Goal: Task Accomplishment & Management: Complete application form

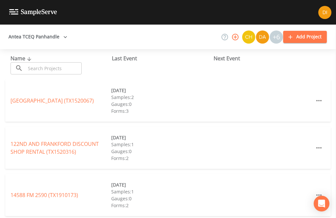
click at [49, 71] on input "text" at bounding box center [54, 68] width 56 height 12
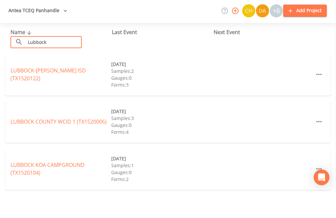
type input "Lubbock"
click at [94, 54] on div "Name ​ Lubbock ​" at bounding box center [60, 64] width 101 height 20
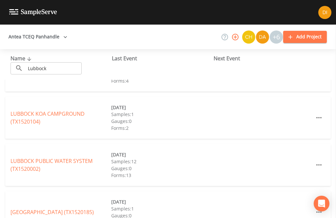
scroll to position [77, 0]
click at [25, 158] on link "LUBBOCK PUBLIC WATER SYSTEM (TX1520002)" at bounding box center [51, 165] width 82 height 15
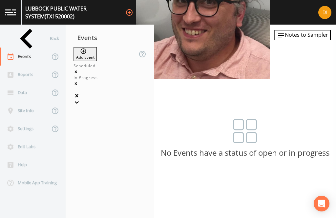
click at [97, 47] on button "Add Event" at bounding box center [85, 54] width 24 height 14
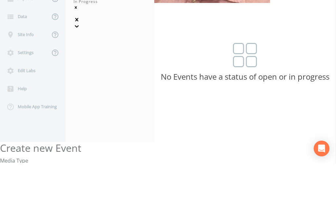
type input "3Q25"
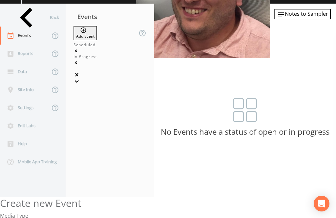
type input "[DATE]"
type input "07:15"
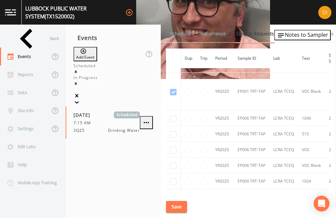
scroll to position [2898, 0]
checkbox input "true"
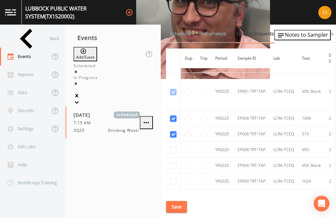
checkbox input "true"
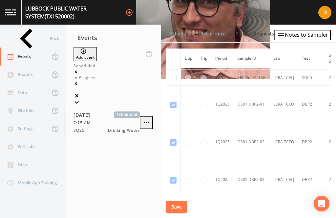
scroll to position [3174, 0]
click at [172, 66] on input "checkbox" at bounding box center [173, 62] width 7 height 7
checkbox input "true"
click at [173, 81] on input "checkbox" at bounding box center [173, 78] width 7 height 7
checkbox input "true"
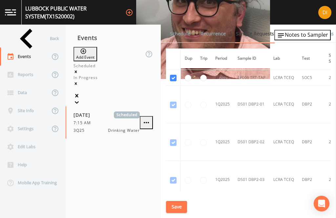
click at [206, 81] on input "radio" at bounding box center [203, 78] width 7 height 7
radio input "true"
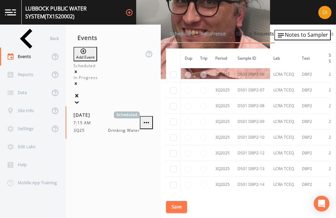
scroll to position [4198, 0]
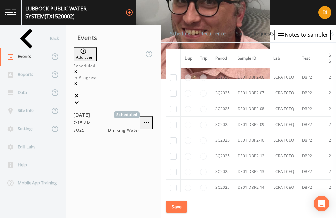
checkbox input "true"
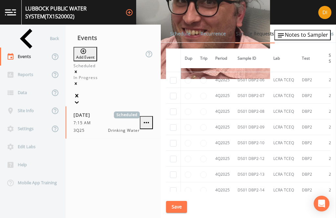
scroll to position [3808, 0]
checkbox input "true"
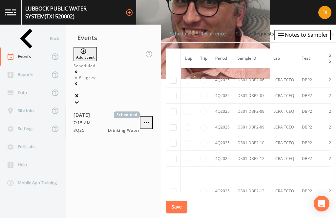
checkbox input "true"
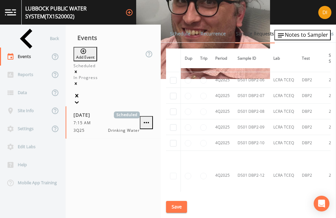
checkbox input "true"
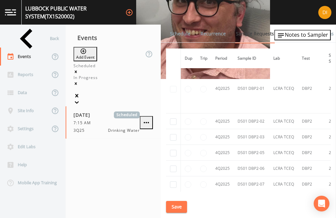
scroll to position [3719, 0]
checkbox input "true"
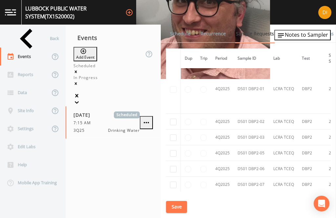
checkbox input "true"
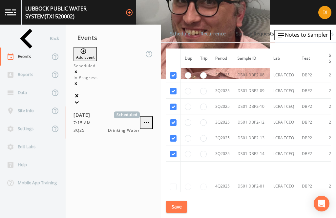
scroll to position [0, 0]
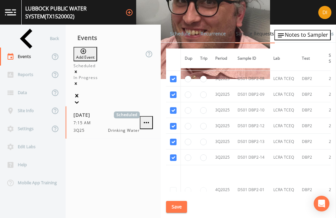
checkbox input "true"
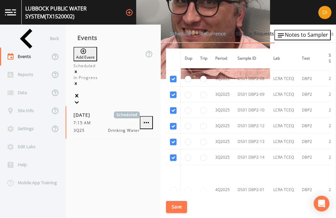
checkbox input "true"
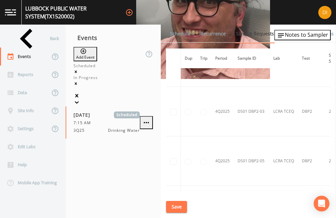
click at [180, 202] on button "Save" at bounding box center [176, 207] width 21 height 12
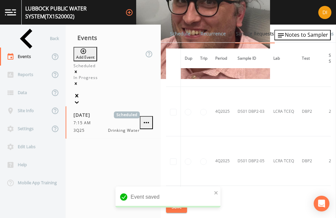
click at [177, 25] on link "Schedule" at bounding box center [180, 34] width 22 height 18
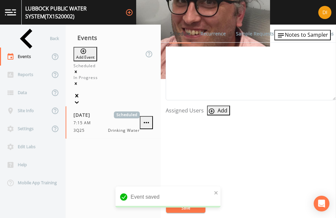
click at [216, 106] on button "Add" at bounding box center [218, 111] width 23 height 10
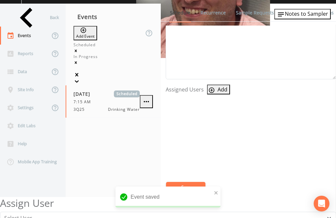
scroll to position [223, 0]
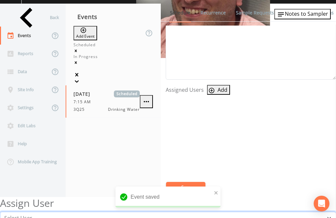
click at [190, 212] on select "Select User [PERSON_NAME] [PERSON_NAME] [PERSON_NAME] [PERSON_NAME] [PERSON_NAM…" at bounding box center [168, 218] width 336 height 12
select select "344ec927-06d4-4db1-b173-80838cd52a46"
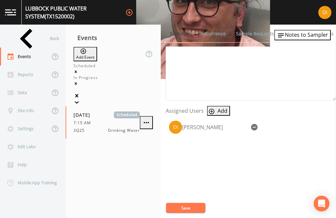
click at [188, 208] on button "Save" at bounding box center [185, 208] width 39 height 10
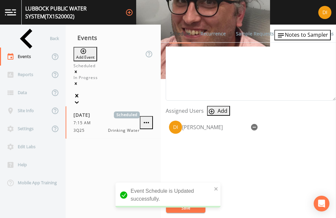
click at [25, 29] on div "Back" at bounding box center [29, 38] width 59 height 18
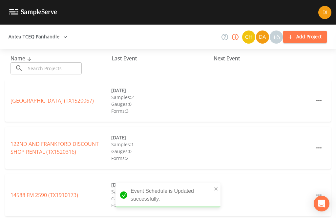
click at [59, 62] on input "text" at bounding box center [54, 68] width 56 height 12
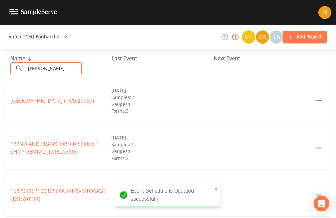
type input "[PERSON_NAME]"
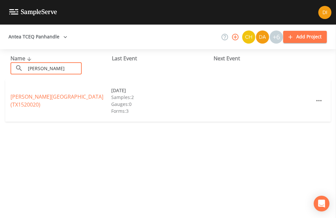
click at [56, 93] on link "[PERSON_NAME][GEOGRAPHIC_DATA] (TX1520020)" at bounding box center [56, 100] width 93 height 15
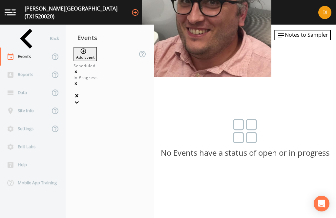
click at [96, 47] on button "Add Event" at bounding box center [85, 54] width 24 height 14
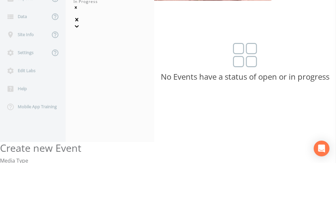
type input "3Q25"
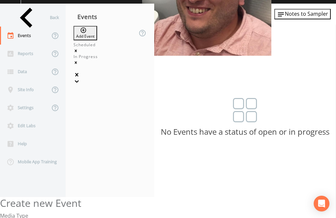
type input "[DATE]"
type input "11:30"
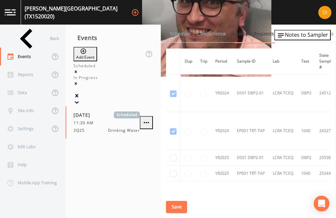
click at [171, 97] on input "checkbox" at bounding box center [173, 93] width 7 height 7
checkbox input "true"
click at [174, 135] on input "checkbox" at bounding box center [173, 131] width 7 height 7
checkbox input "true"
click at [178, 203] on button "Save" at bounding box center [176, 207] width 21 height 12
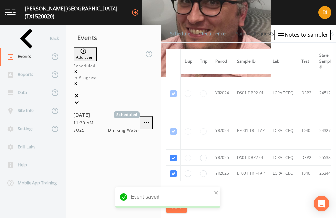
click at [180, 25] on link "Schedule" at bounding box center [180, 34] width 22 height 18
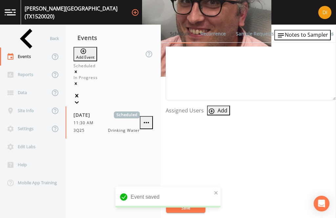
click at [215, 106] on button "Add" at bounding box center [218, 111] width 23 height 10
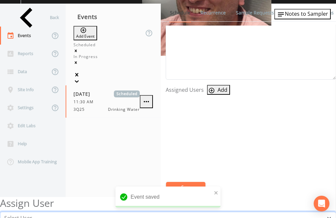
click at [180, 212] on select "Select User [PERSON_NAME] [PERSON_NAME] [PERSON_NAME] [PERSON_NAME] [PERSON_NAM…" at bounding box center [168, 218] width 336 height 12
select select "344ec927-06d4-4db1-b173-80838cd52a46"
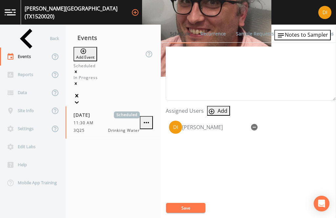
click at [186, 206] on button "Save" at bounding box center [185, 208] width 39 height 10
click at [185, 206] on button "Save" at bounding box center [185, 208] width 39 height 10
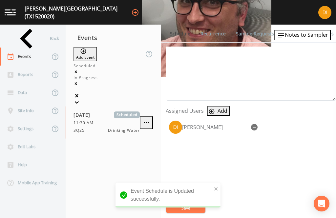
click at [35, 29] on div "Back" at bounding box center [29, 38] width 59 height 18
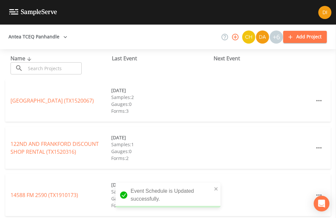
click at [53, 62] on input "text" at bounding box center [54, 68] width 56 height 12
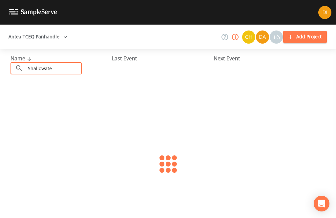
type input "Shallowater"
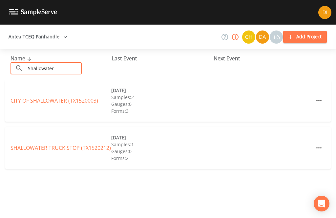
click at [27, 97] on link "CITY OF SHALLOWATER (TX1520003)" at bounding box center [54, 100] width 88 height 7
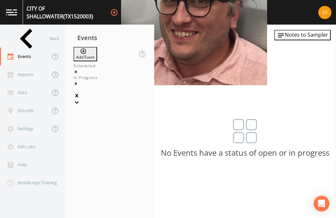
click at [97, 47] on button "Add Event" at bounding box center [85, 54] width 24 height 14
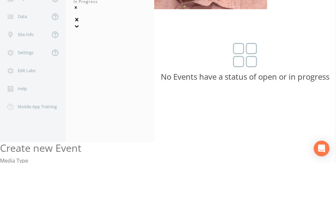
type input "3Q25"
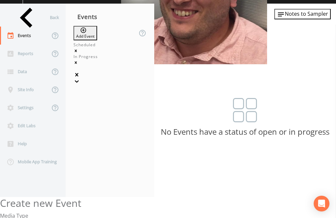
type input "[DATE]"
type input "12:00"
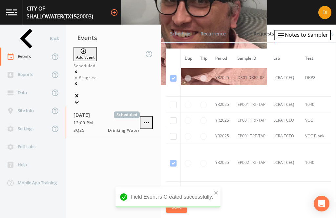
scroll to position [469, 0]
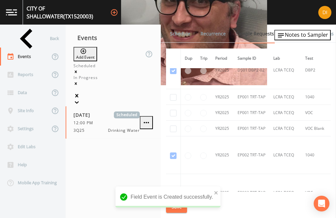
checkbox input "true"
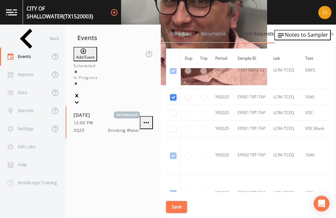
checkbox input "true"
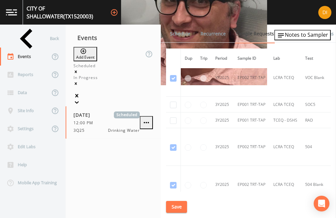
scroll to position [622, 0]
click at [173, 101] on input "checkbox" at bounding box center [173, 104] width 7 height 7
checkbox input "true"
click at [172, 120] on input "checkbox" at bounding box center [173, 120] width 7 height 7
checkbox input "true"
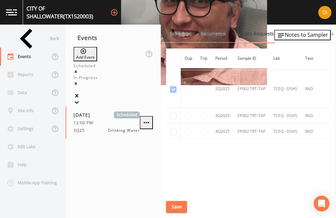
scroll to position [913, 0]
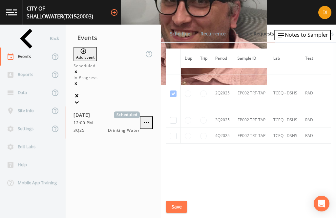
checkbox input "true"
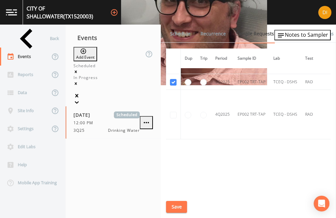
scroll to position [821, 0]
click at [178, 209] on button "Save" at bounding box center [176, 207] width 21 height 12
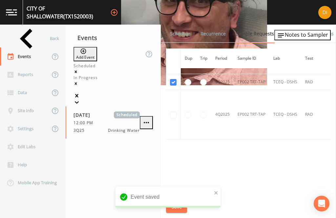
click at [178, 25] on link "Schedule" at bounding box center [180, 34] width 22 height 18
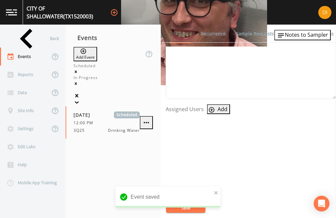
scroll to position [223, 0]
click at [211, 108] on icon "button" at bounding box center [211, 111] width 7 height 7
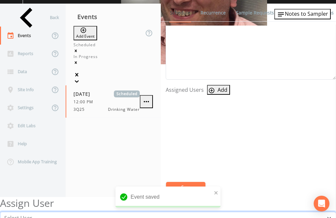
click at [183, 212] on select "Select User [PERSON_NAME] [PERSON_NAME] [PERSON_NAME] [PERSON_NAME] [PERSON_NAM…" at bounding box center [168, 218] width 336 height 12
select select "344ec927-06d4-4db1-b173-80838cd52a46"
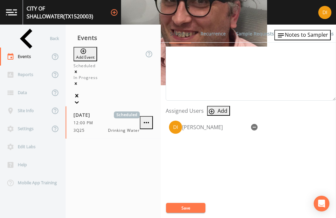
click at [184, 205] on button "Save" at bounding box center [185, 208] width 39 height 10
click at [185, 208] on button "Save" at bounding box center [185, 208] width 39 height 10
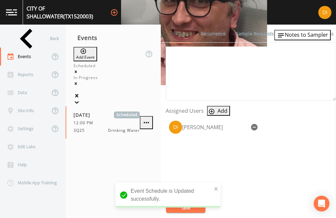
click at [28, 29] on div "Back" at bounding box center [29, 38] width 59 height 18
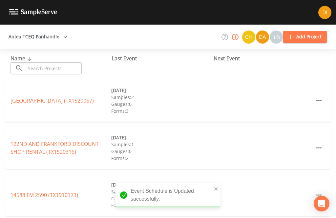
click at [61, 62] on input "text" at bounding box center [54, 68] width 56 height 12
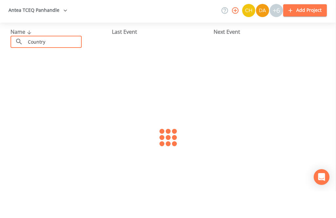
type input "Country v"
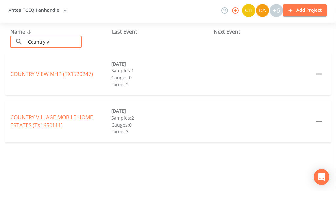
click at [50, 97] on link "COUNTRY VIEW MHP (TX1520247)" at bounding box center [51, 100] width 82 height 7
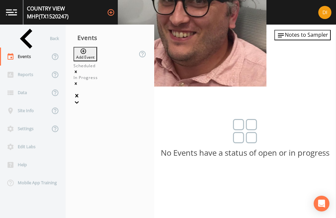
click at [97, 47] on button "Add Event" at bounding box center [85, 54] width 24 height 14
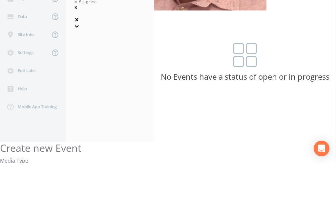
type input "3Q25"
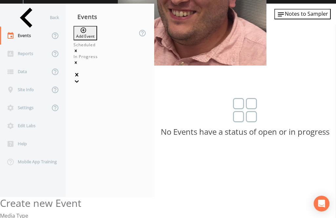
type input "[DATE]"
type input "12:45"
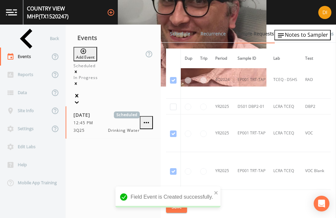
scroll to position [838, 0]
checkbox input "true"
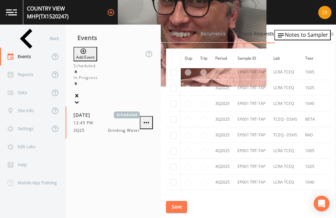
scroll to position [1537, 0]
checkbox input "true"
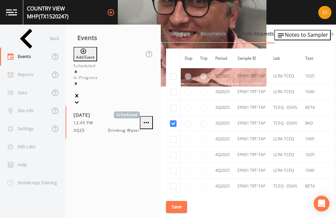
scroll to position [1319, 0]
checkbox input "true"
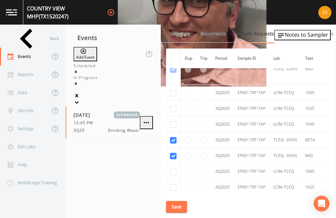
scroll to position [1287, 0]
checkbox input "true"
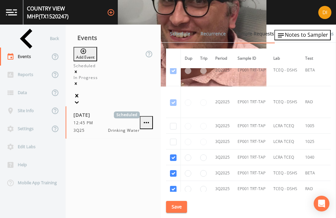
checkbox input "true"
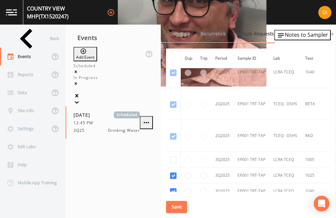
checkbox input "true"
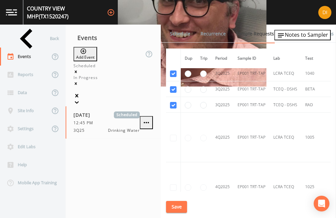
scroll to position [1439, 0]
click at [176, 206] on button "Save" at bounding box center [176, 207] width 21 height 12
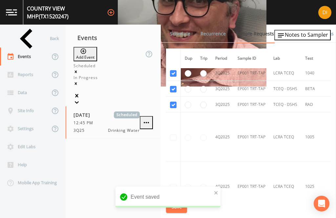
click at [186, 25] on link "Schedule" at bounding box center [180, 34] width 22 height 18
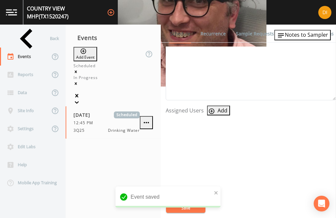
scroll to position [223, 0]
click at [216, 106] on button "Add" at bounding box center [218, 111] width 23 height 10
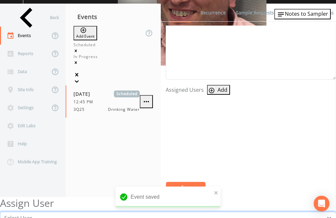
click at [191, 212] on select "Select User [PERSON_NAME] [PERSON_NAME] [PERSON_NAME] [PERSON_NAME] [PERSON_NAM…" at bounding box center [168, 218] width 336 height 12
select select "344ec927-06d4-4db1-b173-80838cd52a46"
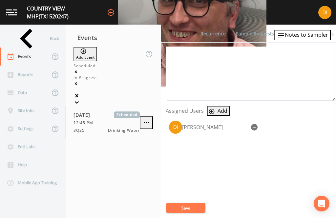
click at [185, 211] on button "Save" at bounding box center [185, 208] width 39 height 10
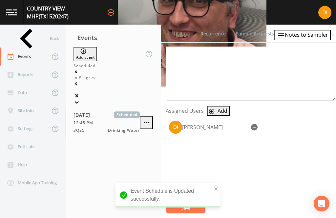
click at [183, 211] on div "Event Schedule is Updated successfully." at bounding box center [167, 198] width 105 height 30
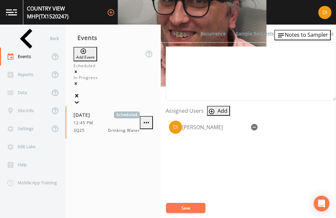
click at [187, 209] on button "Save" at bounding box center [185, 208] width 39 height 10
click at [24, 29] on div "Back" at bounding box center [29, 38] width 59 height 18
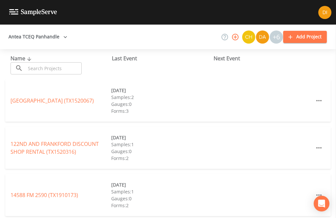
click at [53, 62] on input "text" at bounding box center [54, 68] width 56 height 12
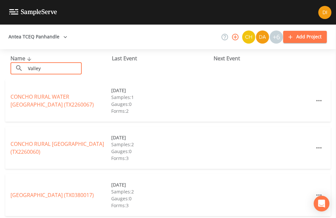
type input "Valley"
click at [92, 54] on div "Name ​ Valley ​" at bounding box center [60, 64] width 101 height 20
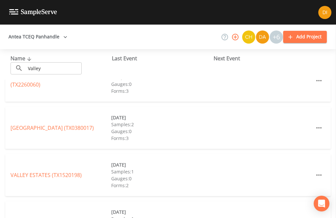
scroll to position [67, 0]
click at [50, 171] on link "[GEOGRAPHIC_DATA] (TX1520198)" at bounding box center [45, 174] width 71 height 7
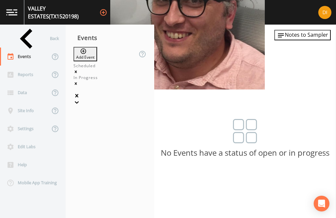
click at [96, 47] on button "Add Event" at bounding box center [85, 54] width 24 height 14
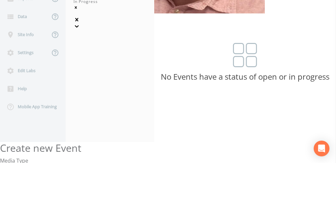
type input "3Q25"
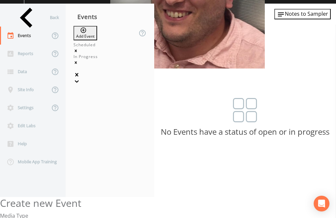
type input "[DATE]"
type input "13:15"
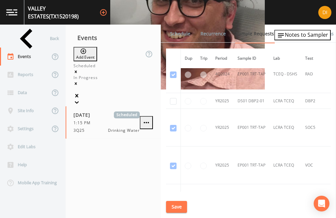
scroll to position [768, 0]
checkbox input "true"
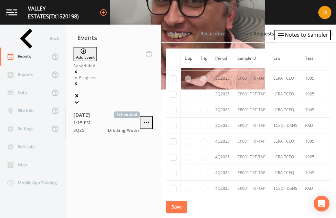
scroll to position [1382, 0]
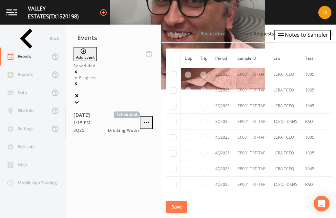
checkbox input "true"
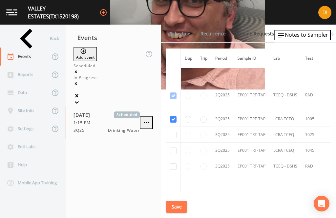
scroll to position [1166, 0]
checkbox input "true"
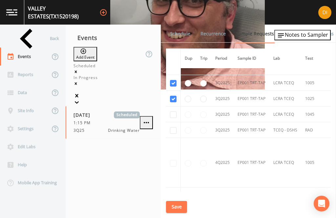
scroll to position [1237, 0]
checkbox input "true"
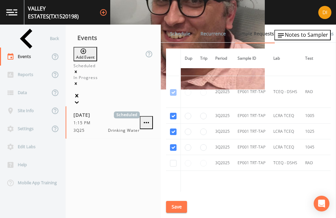
checkbox input "true"
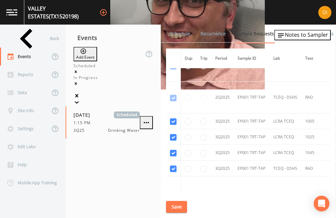
scroll to position [1232, 0]
click at [178, 209] on button "Save" at bounding box center [176, 207] width 21 height 12
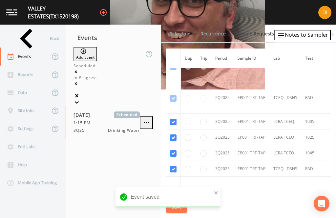
click at [179, 25] on link "Schedule" at bounding box center [180, 34] width 22 height 18
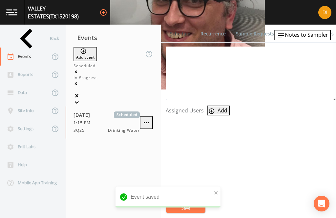
click at [215, 106] on button "Add" at bounding box center [218, 111] width 23 height 10
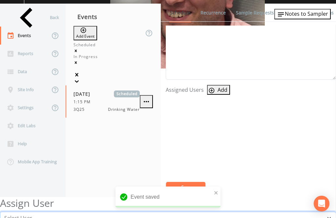
click at [183, 212] on select "Select User [PERSON_NAME] [PERSON_NAME] [PERSON_NAME] [PERSON_NAME] [PERSON_NAM…" at bounding box center [168, 218] width 336 height 12
select select "344ec927-06d4-4db1-b173-80838cd52a46"
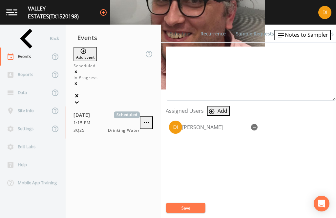
click at [186, 205] on button "Save" at bounding box center [185, 208] width 39 height 10
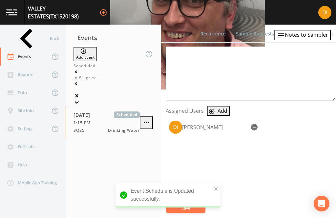
click at [29, 29] on div "Back" at bounding box center [29, 38] width 59 height 18
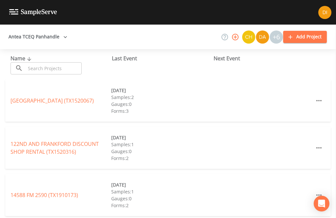
click at [65, 62] on input "text" at bounding box center [54, 68] width 56 height 12
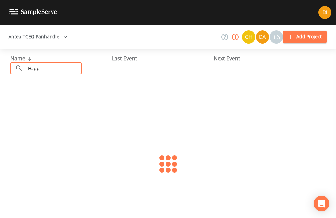
type input "Happy"
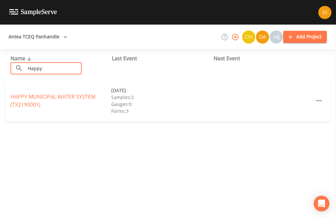
click at [43, 93] on link "HAPPY MUNICIPAL WATER SYSTEM (TX2190001)" at bounding box center [52, 100] width 85 height 15
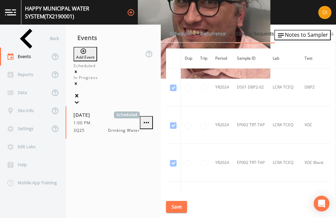
click at [150, 119] on icon "button" at bounding box center [146, 123] width 8 height 8
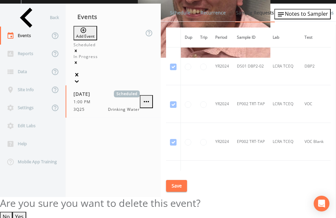
click at [26, 212] on button "Yes" at bounding box center [19, 217] width 14 height 10
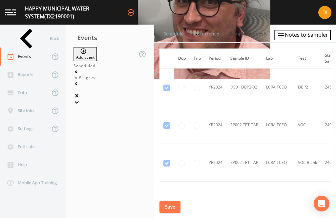
click at [25, 29] on div "Back" at bounding box center [29, 38] width 59 height 18
